Goal: Find specific page/section: Find specific page/section

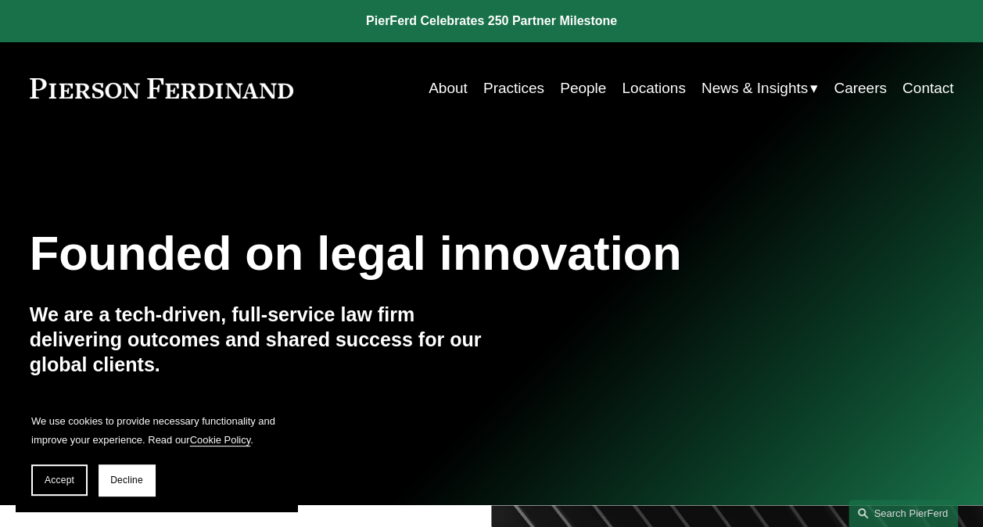
click at [654, 92] on link "Locations" at bounding box center [653, 89] width 63 height 30
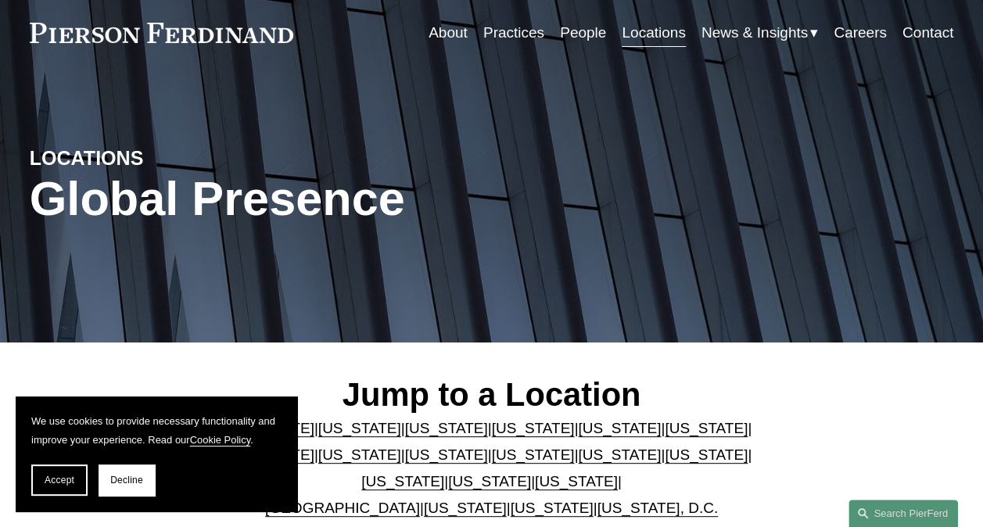
scroll to position [156, 0]
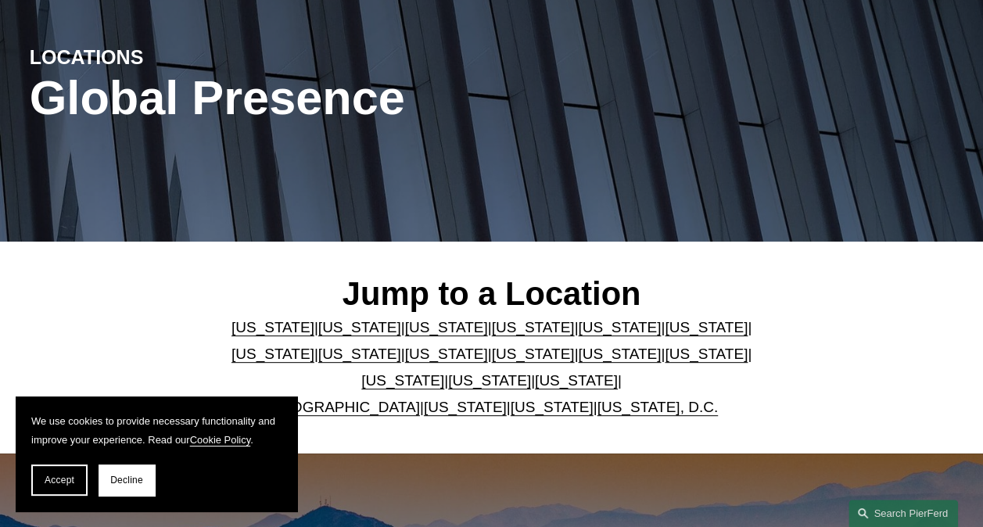
click at [369, 407] on link "[GEOGRAPHIC_DATA]" at bounding box center [342, 407] width 155 height 16
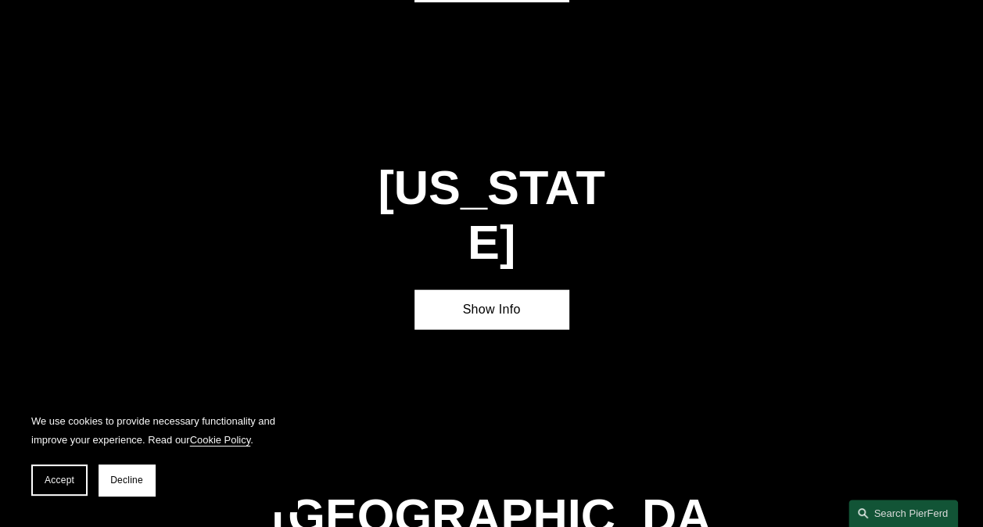
scroll to position [4837, 0]
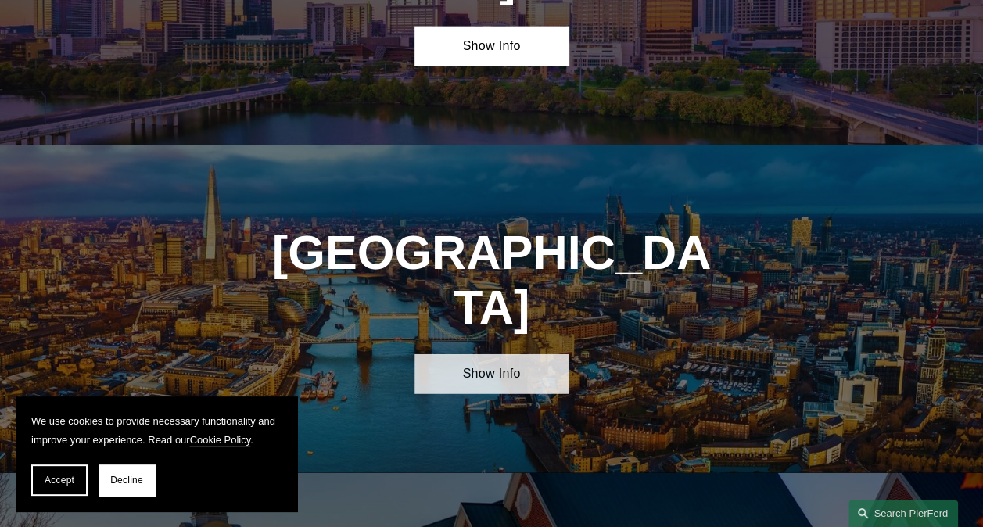
click at [513, 354] on link "Show Info" at bounding box center [492, 374] width 154 height 40
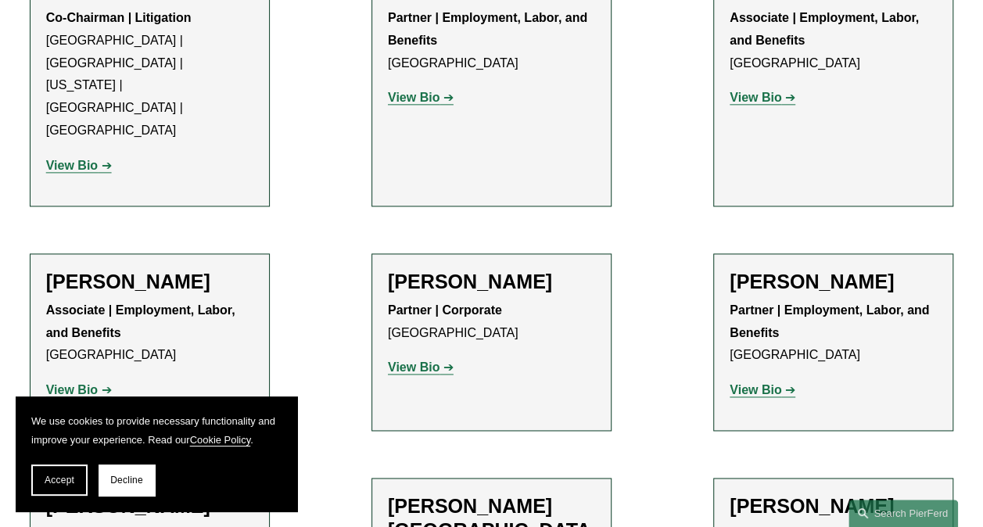
scroll to position [861, 0]
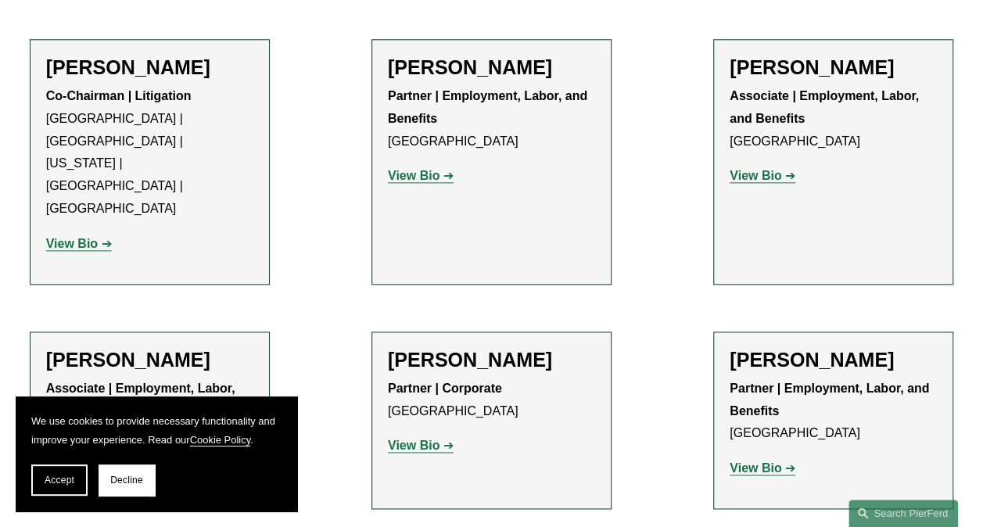
click at [130, 476] on span "Decline" at bounding box center [126, 480] width 33 height 11
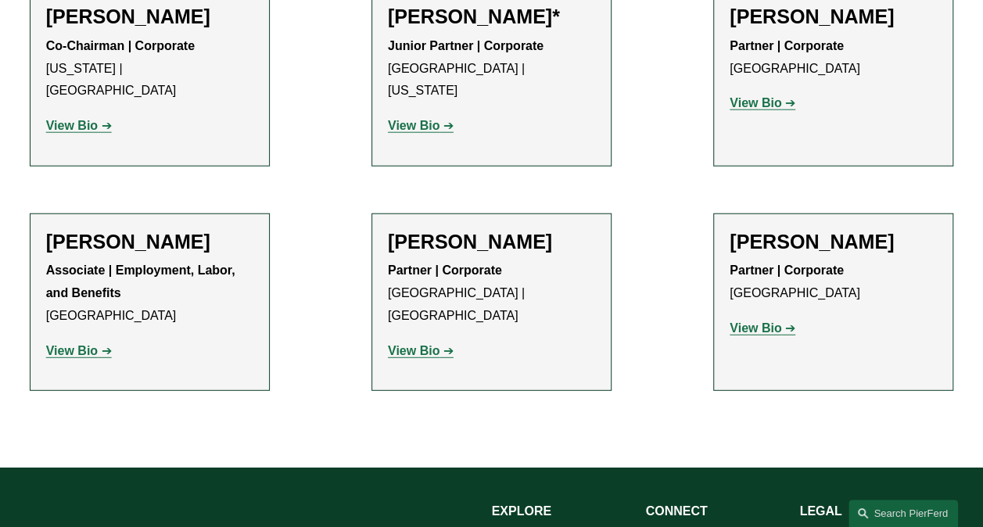
scroll to position [1748, 0]
